Goal: Find specific page/section: Find specific page/section

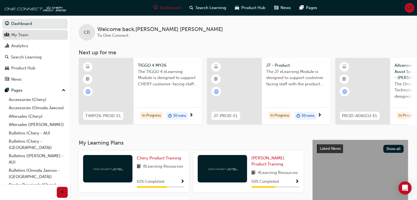
click at [30, 35] on div "My Team" at bounding box center [35, 35] width 60 height 7
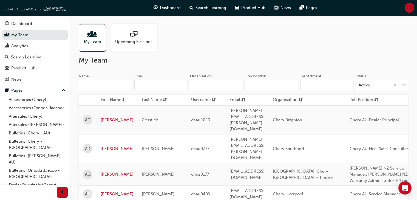
click at [118, 85] on input "Name" at bounding box center [105, 85] width 53 height 10
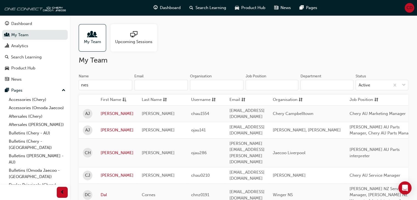
type input "nest"
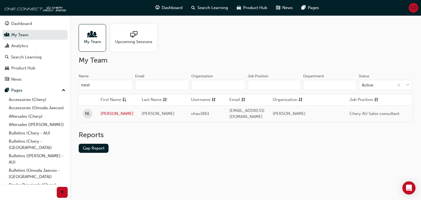
click at [118, 85] on input "nest" at bounding box center [106, 85] width 54 height 10
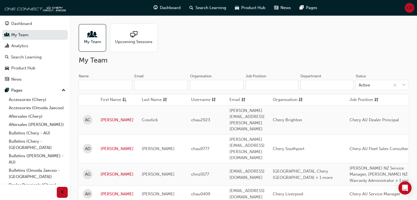
click at [156, 87] on input "Email" at bounding box center [160, 85] width 53 height 10
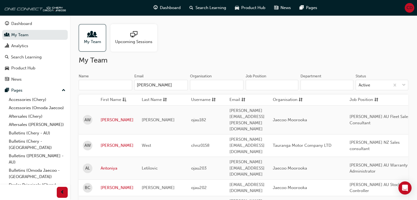
type input "west"
click at [166, 84] on input "west" at bounding box center [160, 85] width 53 height 10
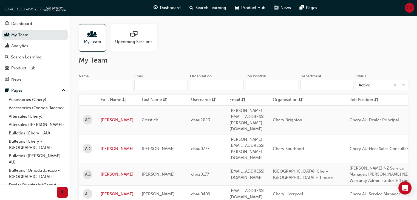
click at [194, 86] on input "Organisation" at bounding box center [216, 85] width 53 height 10
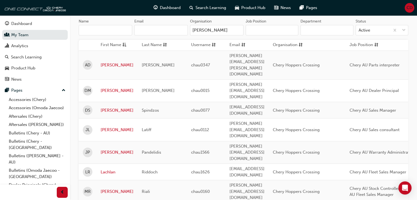
scroll to position [82, 0]
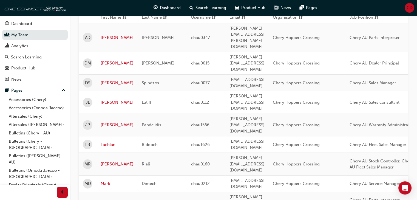
type input "[PERSON_NAME]"
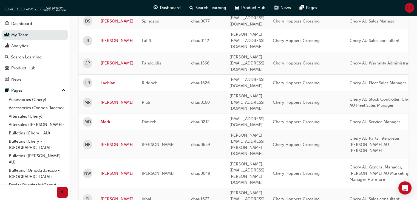
click at [198, 146] on div "Name Email Organisation [PERSON_NAME] Job Position Department Status Active Fir…" at bounding box center [244, 89] width 330 height 318
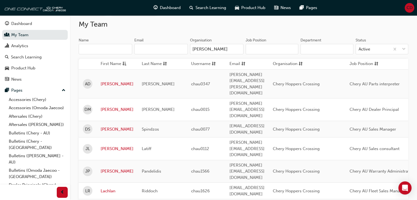
scroll to position [0, 0]
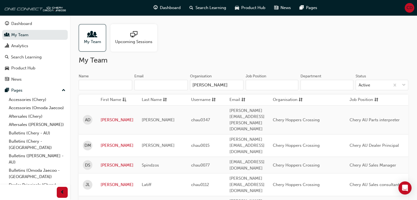
click at [222, 86] on input "[PERSON_NAME]" at bounding box center [216, 85] width 53 height 10
click at [235, 85] on input "[PERSON_NAME]" at bounding box center [216, 85] width 53 height 10
